Goal: Find specific page/section: Find specific page/section

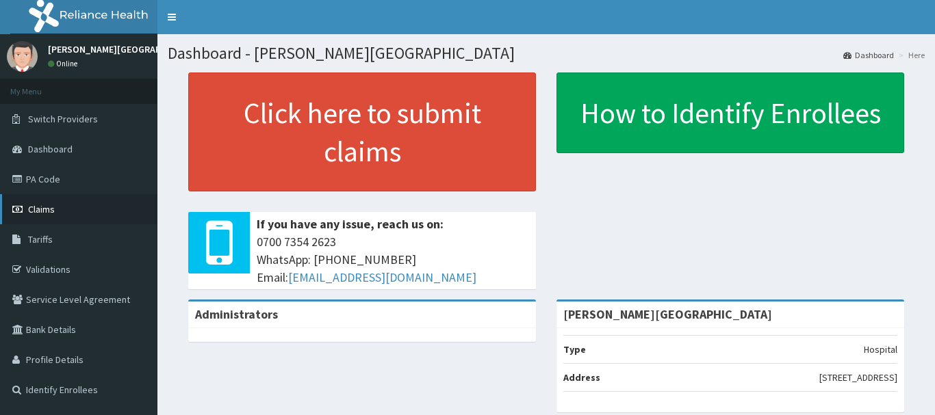
click at [47, 212] on span "Claims" at bounding box center [41, 209] width 27 height 12
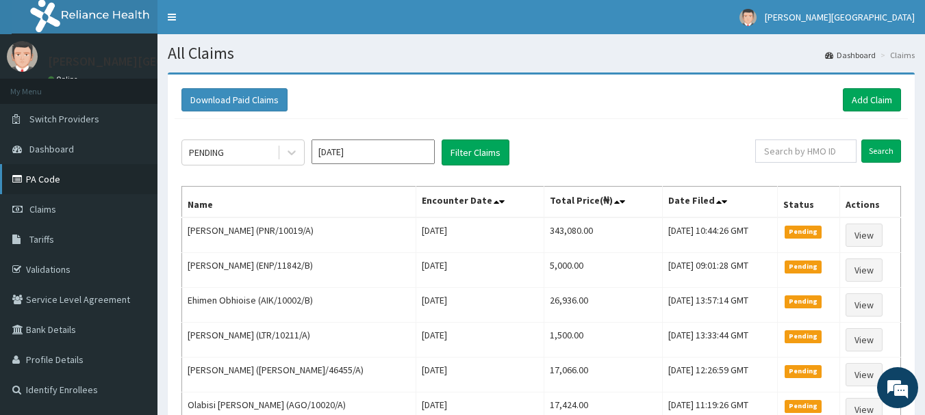
click at [54, 182] on link "PA Code" at bounding box center [78, 179] width 157 height 30
